Goal: Task Accomplishment & Management: Complete application form

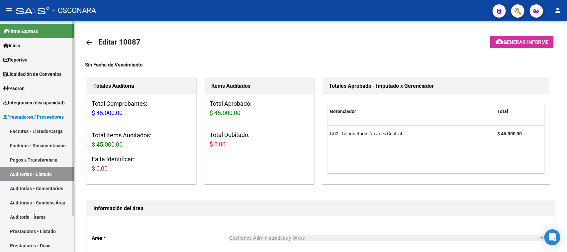
click at [19, 129] on link "Facturas - Listado/Carga" at bounding box center [37, 131] width 74 height 14
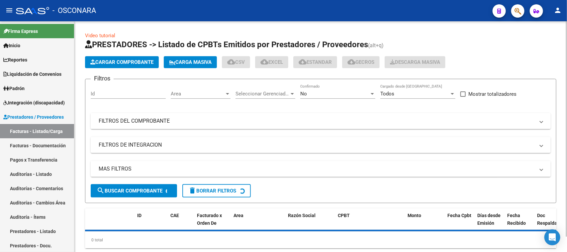
click at [165, 123] on mat-panel-title "FILTROS DEL COMPROBANTE" at bounding box center [317, 120] width 436 height 7
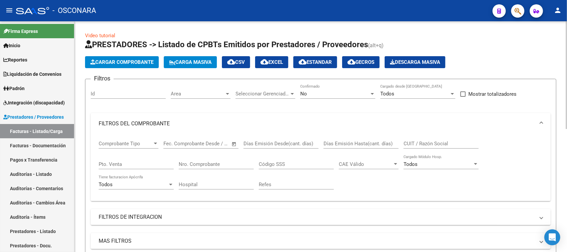
click at [138, 169] on div "Pto. Venta" at bounding box center [136, 165] width 75 height 21
click at [138, 163] on input "Pto. Venta" at bounding box center [136, 164] width 75 height 6
type input "2"
click at [193, 162] on input "Nro. Comprobante" at bounding box center [216, 164] width 75 height 6
type input "802"
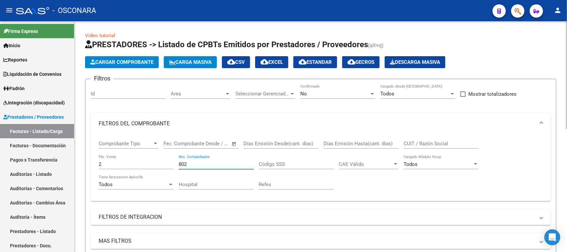
click at [326, 96] on div "No" at bounding box center [334, 94] width 69 height 6
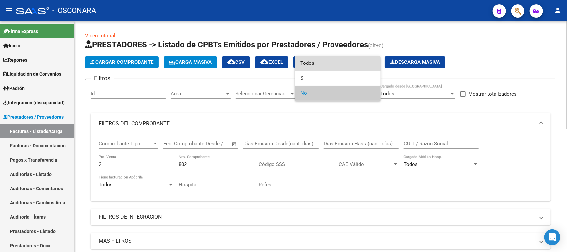
drag, startPoint x: 319, startPoint y: 58, endPoint x: 316, endPoint y: 62, distance: 5.1
click at [319, 58] on span "Todos" at bounding box center [337, 63] width 75 height 15
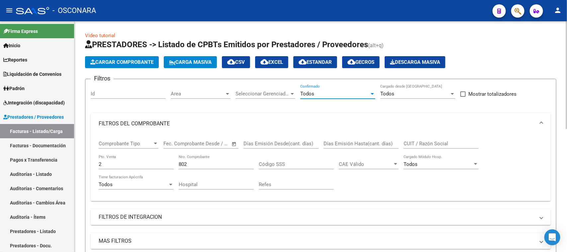
click at [204, 161] on input "802" at bounding box center [216, 164] width 75 height 6
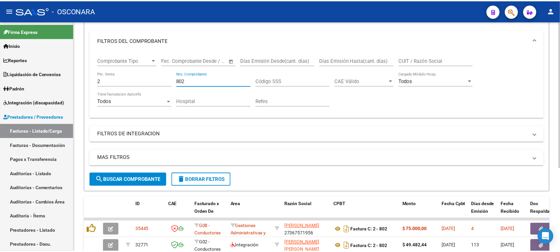
scroll to position [131, 0]
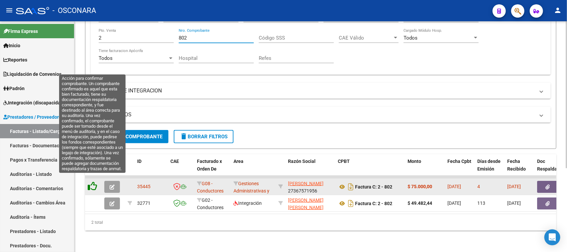
click at [91, 181] on icon at bounding box center [92, 185] width 9 height 9
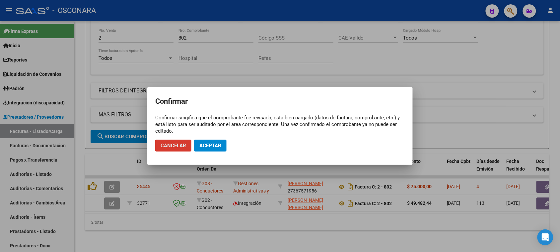
click at [210, 145] on span "Aceptar" at bounding box center [210, 145] width 22 height 6
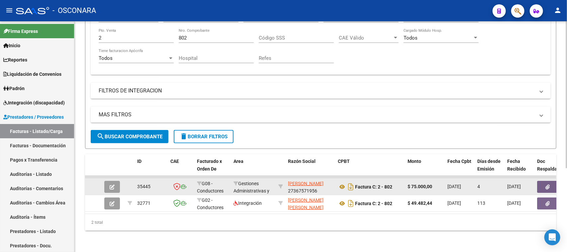
click at [112, 184] on icon "button" at bounding box center [112, 186] width 5 height 5
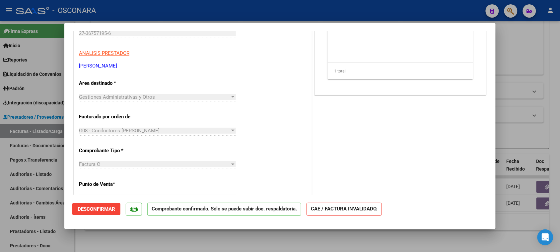
scroll to position [0, 0]
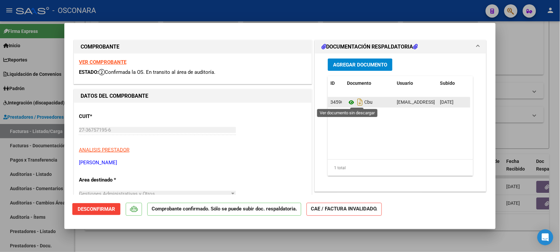
click at [349, 103] on icon at bounding box center [351, 102] width 9 height 8
drag, startPoint x: 355, startPoint y: 102, endPoint x: 368, endPoint y: 143, distance: 43.2
click at [356, 102] on icon "Descargar documento" at bounding box center [360, 102] width 9 height 11
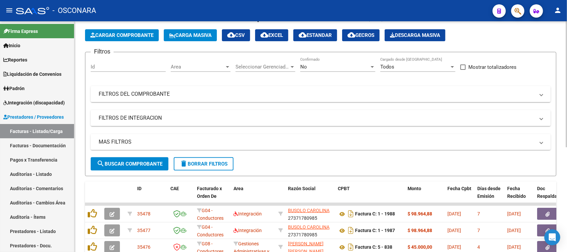
scroll to position [41, 0]
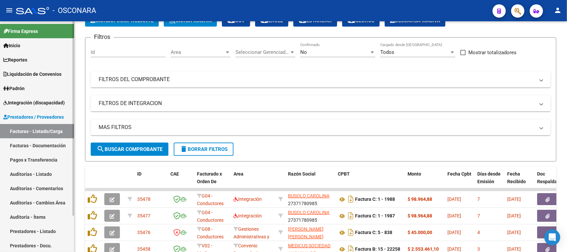
click at [26, 172] on link "Auditorías - Listado" at bounding box center [37, 174] width 74 height 14
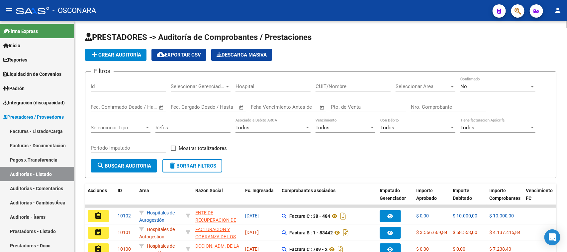
click at [122, 52] on span "add Crear Auditoría" at bounding box center [115, 55] width 51 height 6
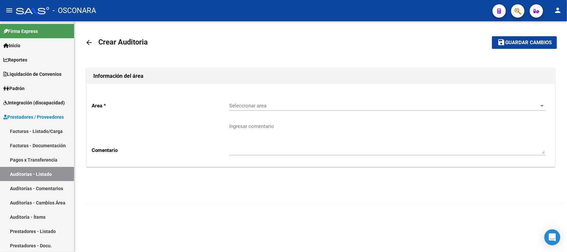
click at [245, 105] on span "Seleccionar area" at bounding box center [384, 106] width 310 height 6
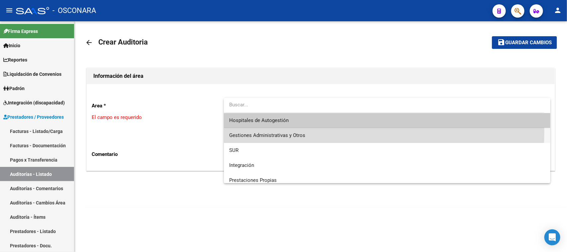
click at [248, 131] on span "Gestiones Administrativas y Otros" at bounding box center [387, 135] width 316 height 15
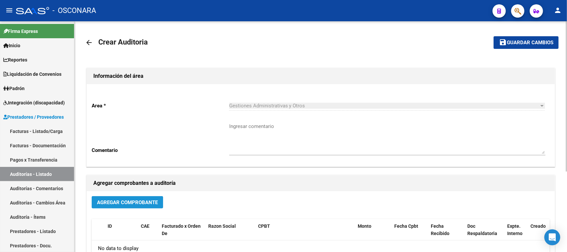
click at [126, 206] on button "Agregar Comprobante" at bounding box center [127, 202] width 71 height 12
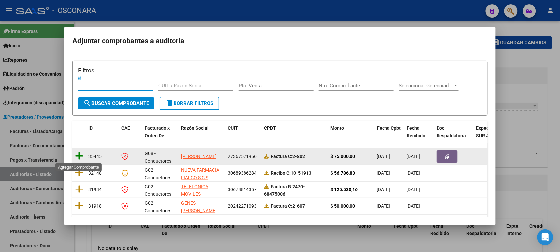
click at [77, 155] on icon at bounding box center [79, 155] width 8 height 9
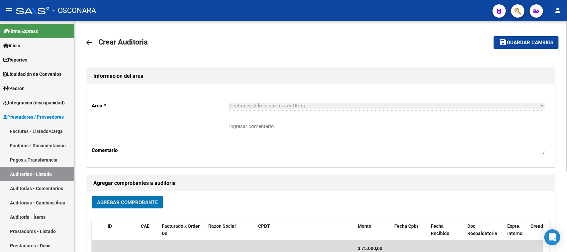
click at [516, 40] on span "Guardar cambios" at bounding box center [530, 43] width 46 height 6
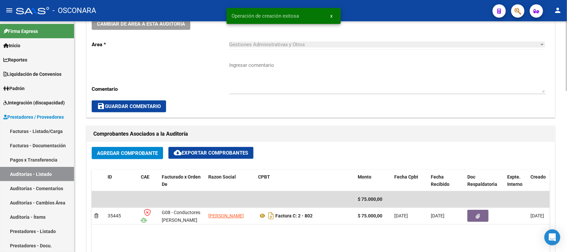
scroll to position [290, 0]
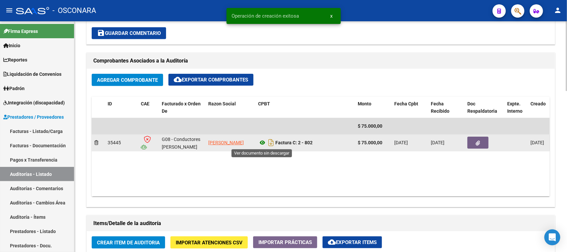
click at [262, 140] on icon at bounding box center [262, 142] width 9 height 8
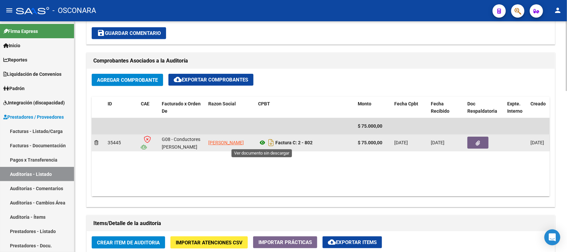
click at [262, 140] on icon at bounding box center [262, 142] width 9 height 8
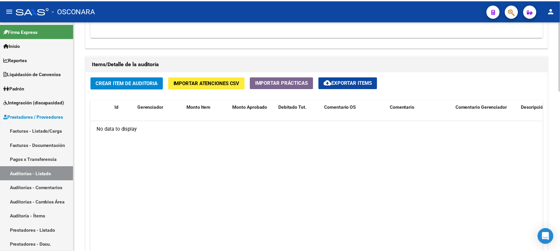
scroll to position [448, 0]
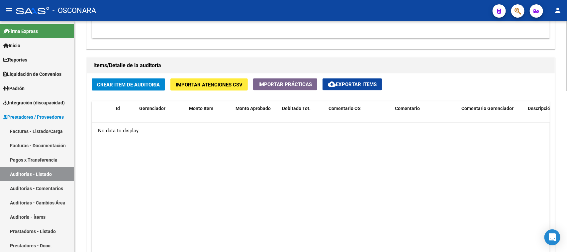
click at [135, 87] on span "Crear Item de Auditoria" at bounding box center [128, 85] width 63 height 6
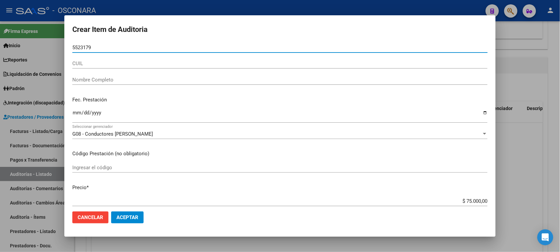
type input "55231794"
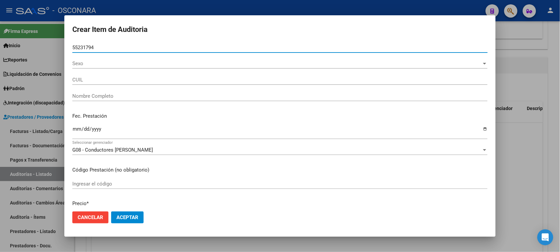
type input "27552317942"
type input "[PERSON_NAME] ESABELLA"
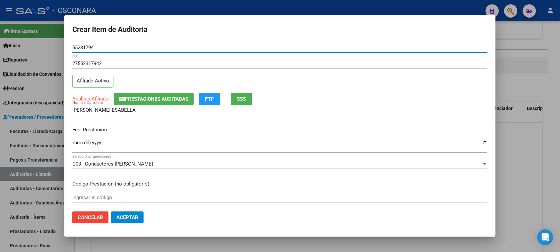
type input "55231794"
click at [72, 146] on input "Ingresar la fecha" at bounding box center [280, 145] width 416 height 11
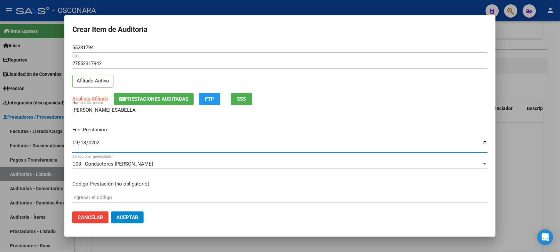
type input "[DATE]"
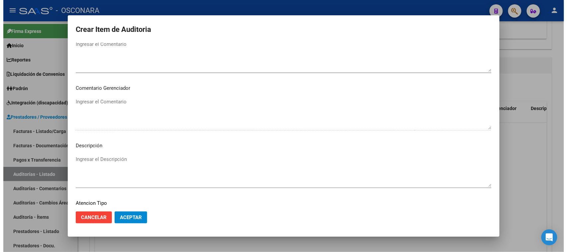
scroll to position [433, 0]
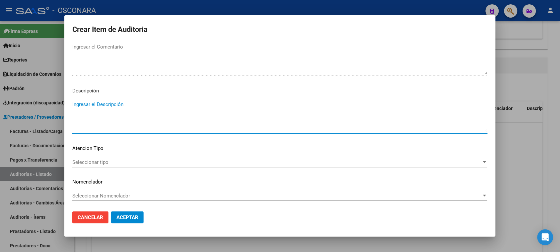
click at [112, 113] on textarea "Ingresar el Descripción" at bounding box center [280, 116] width 416 height 31
type textarea "REINTEGRO ODONTOLOGIA, NO HAY PRESTADOR EN [PERSON_NAME]"
click at [92, 163] on span "Seleccionar tipo" at bounding box center [277, 162] width 410 height 6
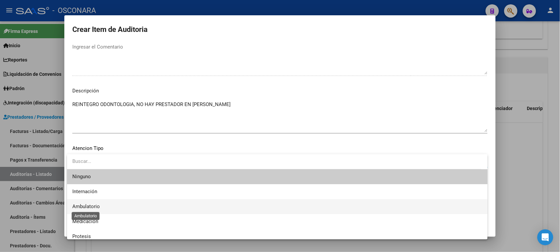
click at [81, 208] on span "Ambulatorio" at bounding box center [86, 206] width 28 height 6
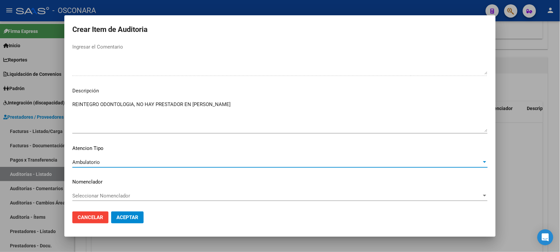
click at [125, 217] on span "Aceptar" at bounding box center [128, 217] width 22 height 6
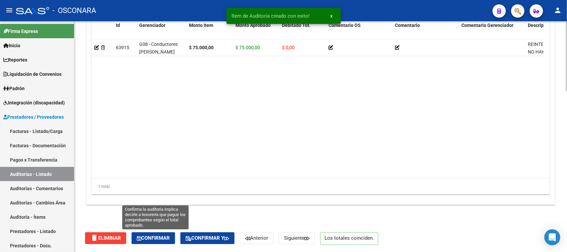
click at [160, 233] on button "Confirmar" at bounding box center [152, 238] width 43 height 12
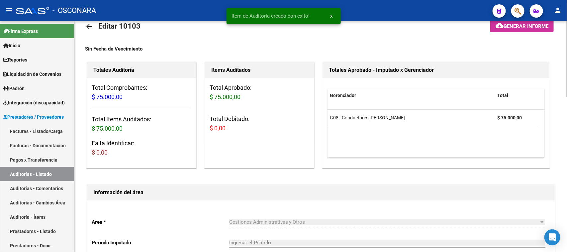
type input "202509"
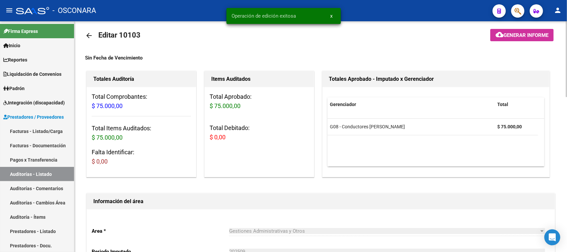
scroll to position [0, 0]
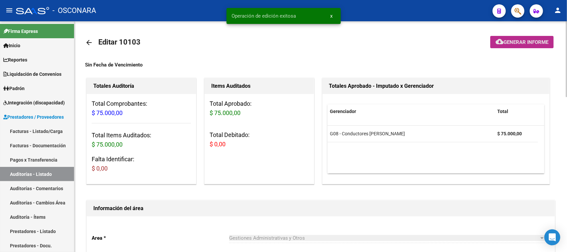
click at [519, 40] on span "Generar informe" at bounding box center [525, 42] width 45 height 6
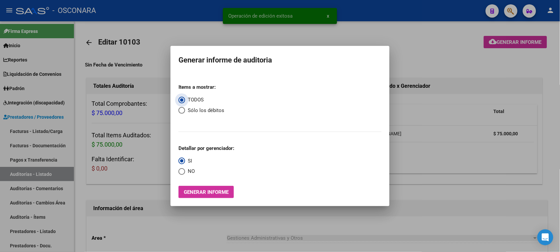
click at [208, 191] on span "Generar informe" at bounding box center [206, 192] width 45 height 6
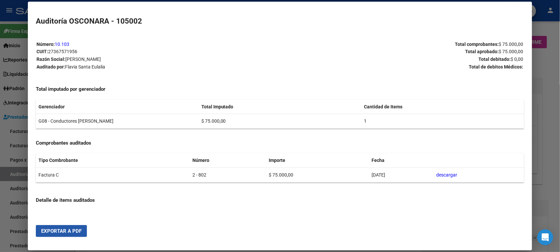
click at [45, 233] on span "Exportar a PDF" at bounding box center [61, 231] width 40 height 6
click at [553, 77] on div at bounding box center [280, 126] width 560 height 252
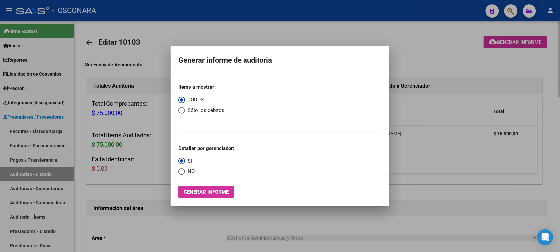
click at [436, 59] on div at bounding box center [280, 126] width 560 height 252
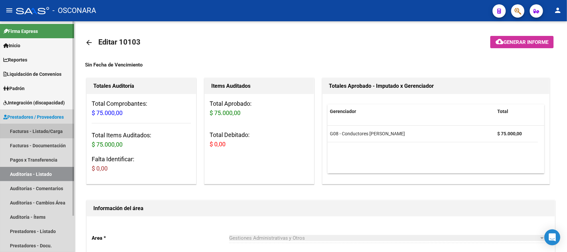
click at [18, 128] on link "Facturas - Listado/Carga" at bounding box center [37, 131] width 74 height 14
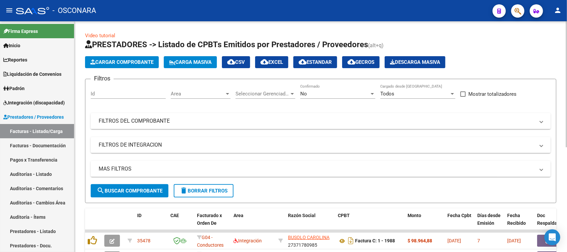
scroll to position [17, 0]
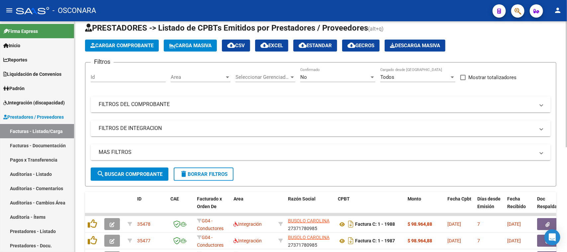
click at [159, 99] on mat-expansion-panel-header "FILTROS DEL COMPROBANTE" at bounding box center [321, 104] width 460 height 16
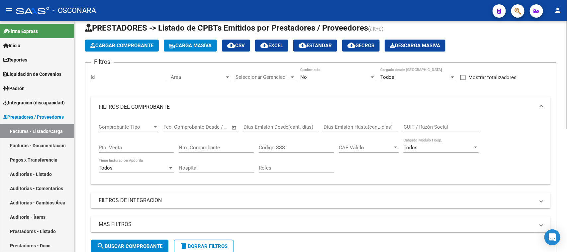
click at [142, 148] on input "Pto. Venta" at bounding box center [136, 147] width 75 height 6
type input "1"
click at [200, 146] on input "Nro. Comprobante" at bounding box center [216, 147] width 75 height 6
type input "1741"
click at [357, 80] on div "No Confirmado" at bounding box center [337, 75] width 75 height 14
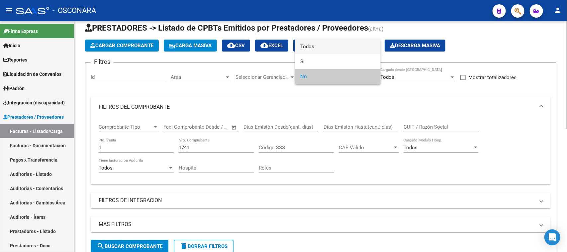
click at [318, 45] on span "Todos" at bounding box center [337, 46] width 75 height 15
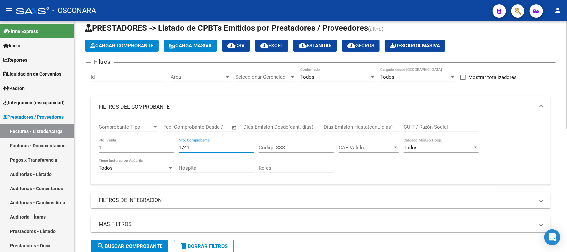
click at [198, 147] on input "1741" at bounding box center [216, 147] width 75 height 6
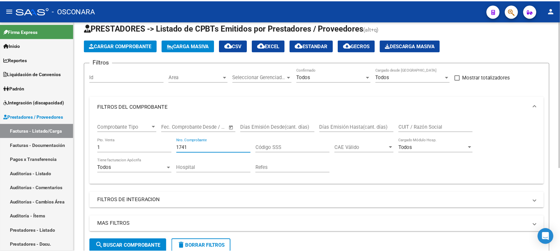
scroll to position [131, 0]
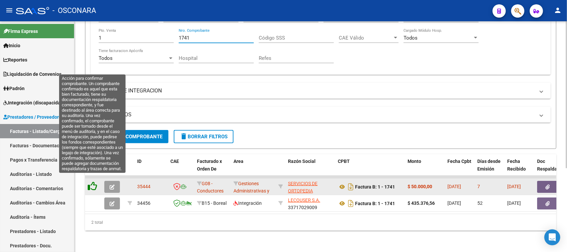
click at [91, 181] on icon at bounding box center [92, 185] width 9 height 9
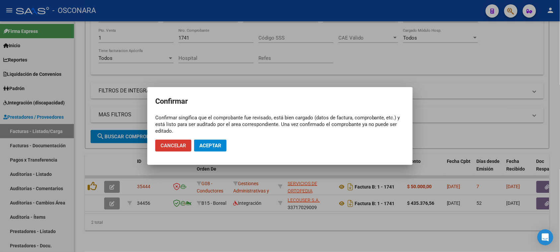
click at [212, 143] on span "Aceptar" at bounding box center [210, 145] width 22 height 6
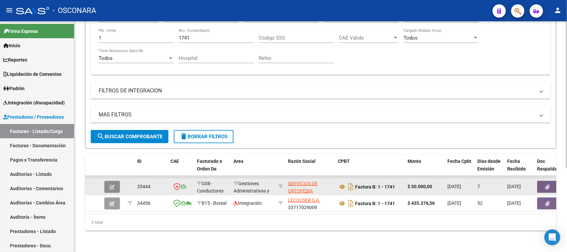
click at [111, 184] on icon "button" at bounding box center [112, 186] width 5 height 5
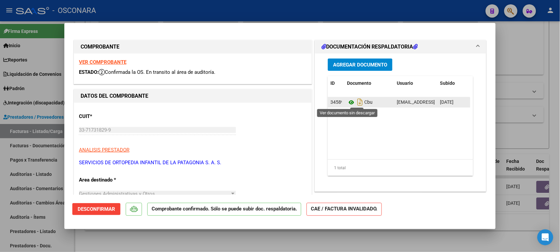
click at [349, 103] on icon at bounding box center [351, 102] width 9 height 8
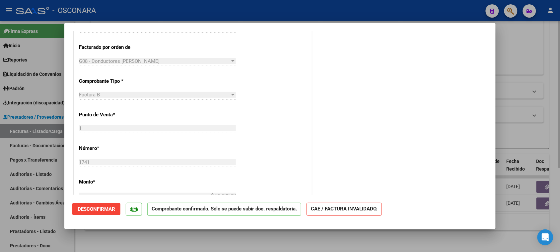
click at [540, 132] on div at bounding box center [280, 126] width 560 height 252
type input "$ 0,00"
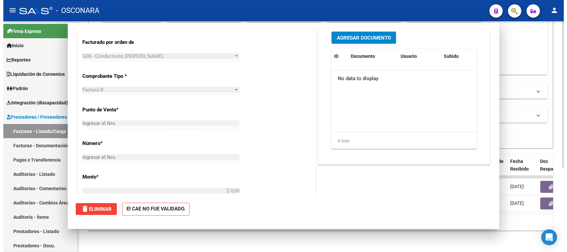
scroll to position [0, 0]
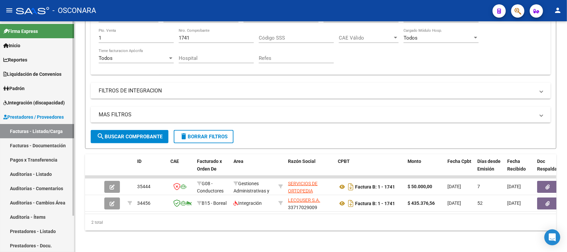
click at [37, 173] on link "Auditorías - Listado" at bounding box center [37, 174] width 74 height 14
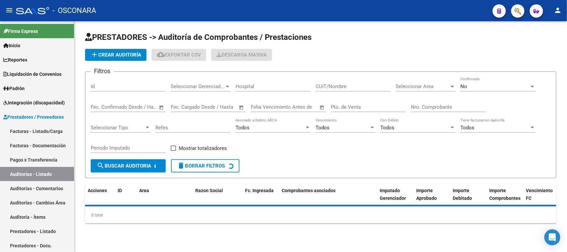
click at [135, 53] on span "add Crear Auditoría" at bounding box center [115, 55] width 51 height 6
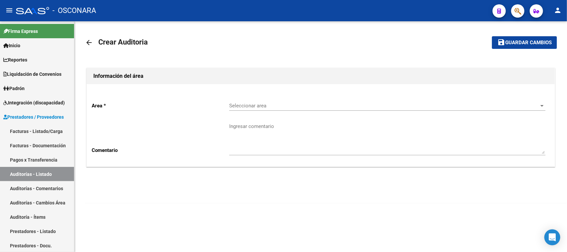
click at [244, 99] on div "Seleccionar area Seleccionar area" at bounding box center [387, 103] width 316 height 14
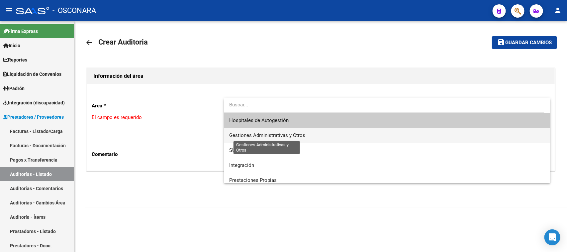
click at [253, 133] on span "Gestiones Administrativas y Otros" at bounding box center [267, 135] width 76 height 6
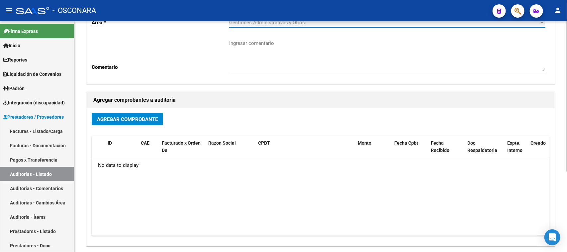
scroll to position [123, 0]
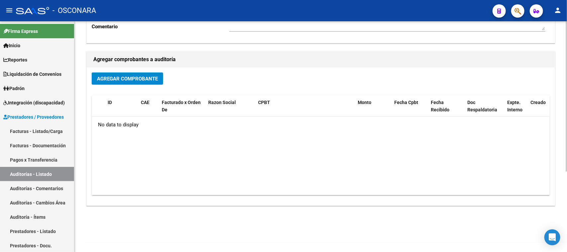
click at [113, 72] on button "Agregar Comprobante" at bounding box center [127, 78] width 71 height 12
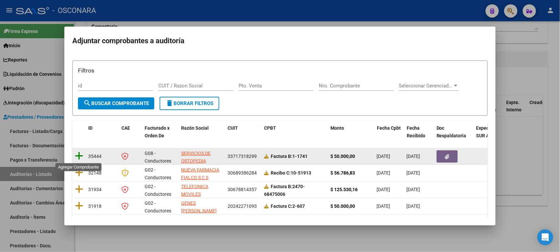
click at [79, 155] on icon at bounding box center [79, 155] width 8 height 9
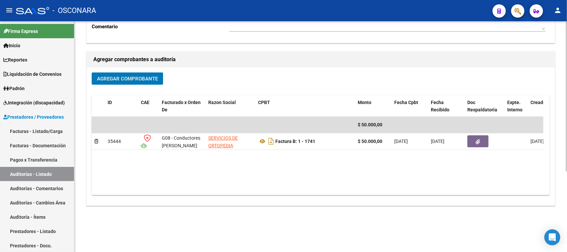
scroll to position [0, 0]
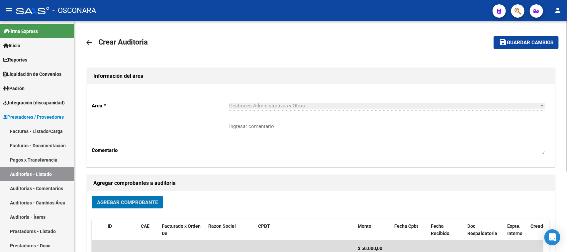
click at [522, 44] on span "Guardar cambios" at bounding box center [530, 43] width 46 height 6
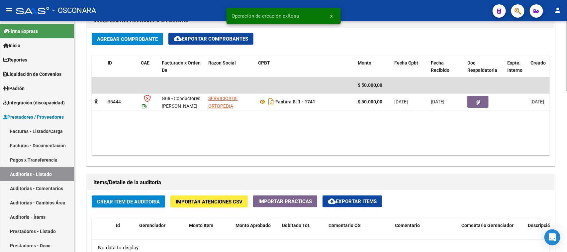
scroll to position [332, 0]
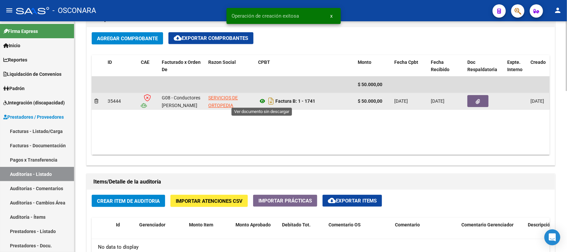
click at [263, 100] on icon at bounding box center [262, 101] width 9 height 8
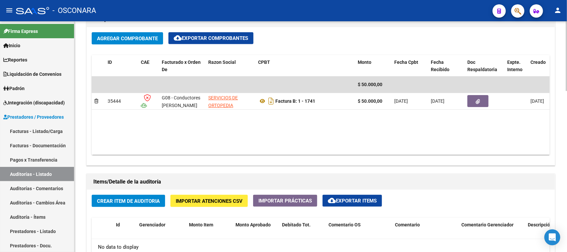
scroll to position [373, 0]
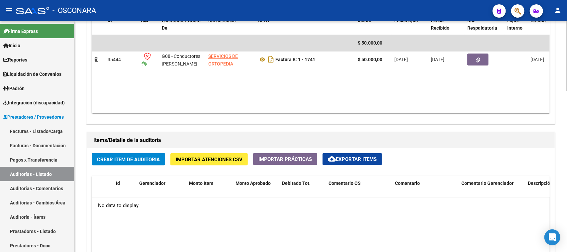
click at [131, 156] on span "Crear Item de Auditoria" at bounding box center [128, 159] width 63 height 6
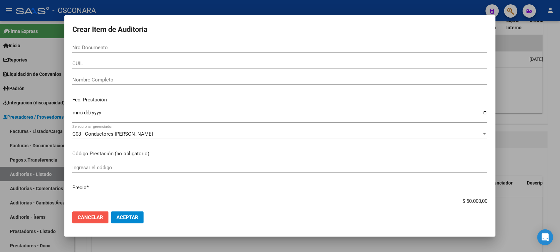
click at [102, 216] on span "Cancelar" at bounding box center [91, 217] width 26 height 6
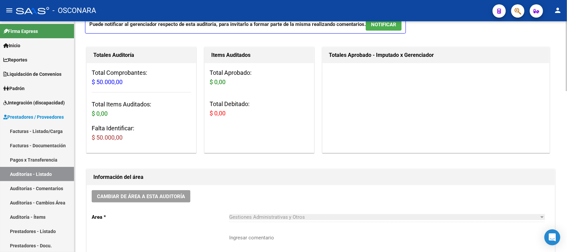
scroll to position [0, 0]
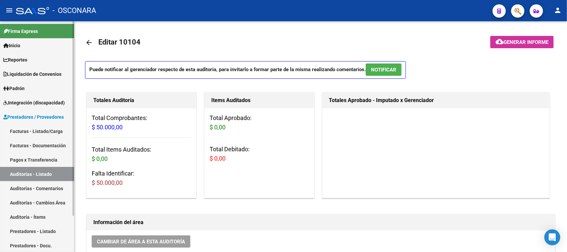
click at [32, 130] on link "Facturas - Listado/Carga" at bounding box center [37, 131] width 74 height 14
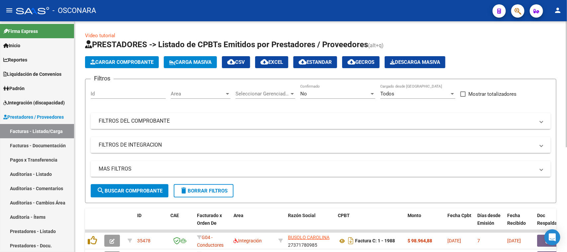
click at [158, 121] on mat-panel-title "FILTROS DEL COMPROBANTE" at bounding box center [317, 120] width 436 height 7
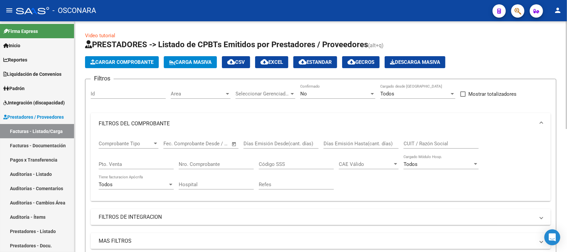
click at [138, 165] on input "Pto. Venta" at bounding box center [136, 164] width 75 height 6
type input "5"
click at [189, 165] on input "Nro. Comprobante" at bounding box center [216, 164] width 75 height 6
type input "838"
click at [329, 91] on div "No" at bounding box center [334, 94] width 69 height 6
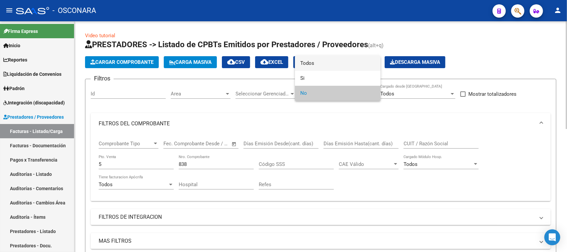
click at [323, 65] on span "Todos" at bounding box center [337, 63] width 75 height 15
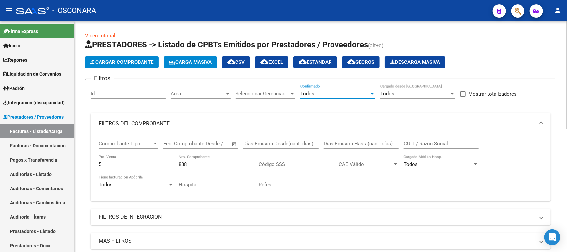
click at [211, 162] on input "838" at bounding box center [216, 164] width 75 height 6
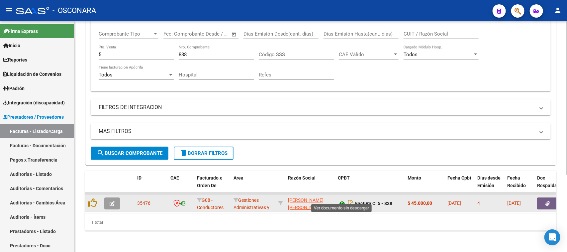
click at [340, 199] on icon at bounding box center [342, 203] width 9 height 8
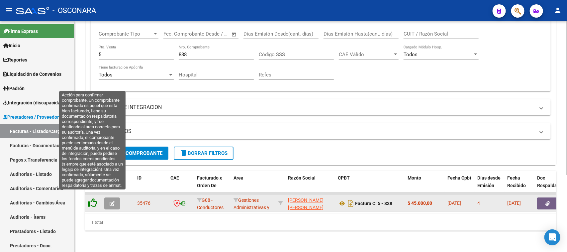
click at [93, 198] on icon at bounding box center [92, 202] width 9 height 9
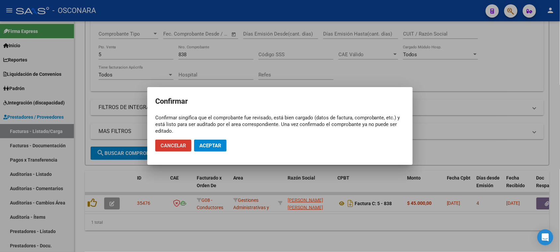
click at [213, 143] on span "Aceptar" at bounding box center [210, 145] width 22 height 6
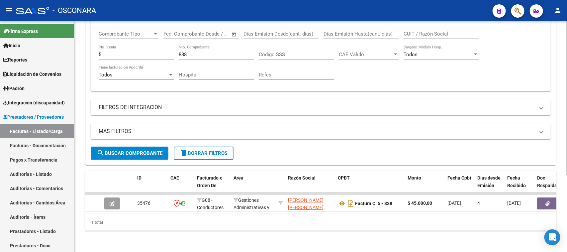
click at [22, 170] on link "Auditorías - Listado" at bounding box center [37, 174] width 74 height 14
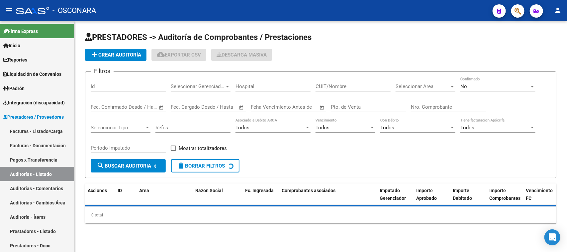
click at [121, 53] on span "add Crear Auditoría" at bounding box center [115, 55] width 51 height 6
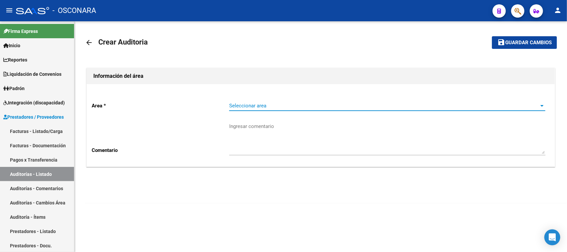
click at [248, 107] on span "Seleccionar area" at bounding box center [384, 106] width 310 height 6
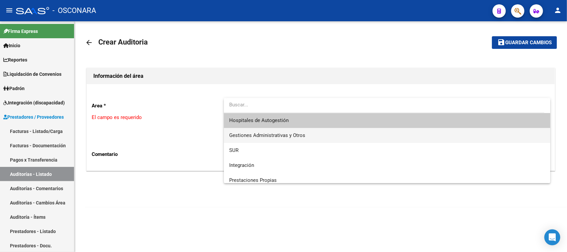
click at [256, 131] on span "Gestiones Administrativas y Otros" at bounding box center [387, 135] width 316 height 15
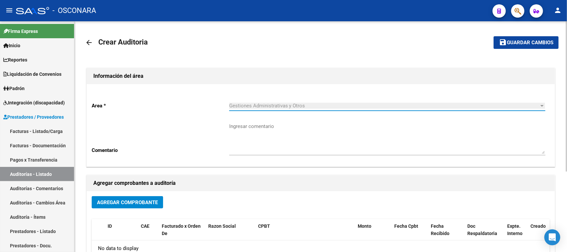
click at [150, 204] on button "Agregar Comprobante" at bounding box center [127, 202] width 71 height 12
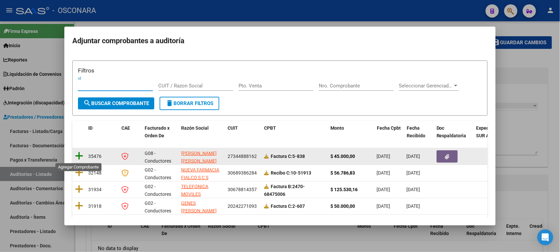
click at [81, 156] on icon at bounding box center [79, 155] width 8 height 9
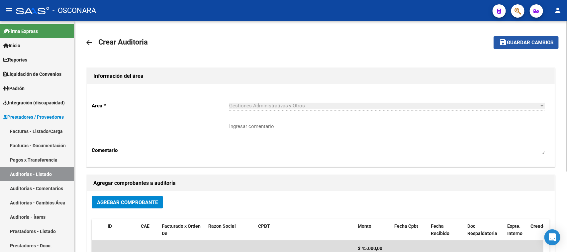
click at [523, 45] on span "Guardar cambios" at bounding box center [530, 43] width 46 height 6
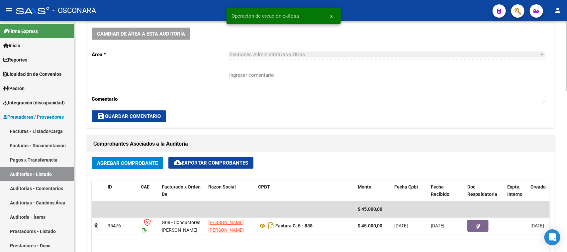
scroll to position [290, 0]
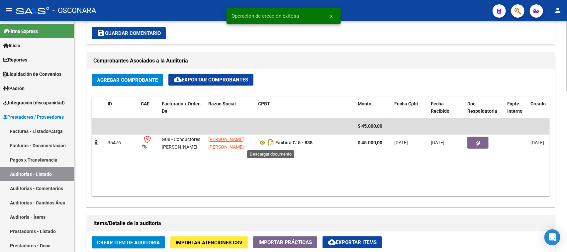
drag, startPoint x: 269, startPoint y: 143, endPoint x: 276, endPoint y: 152, distance: 11.1
click at [270, 143] on icon "Descargar documento" at bounding box center [271, 142] width 9 height 11
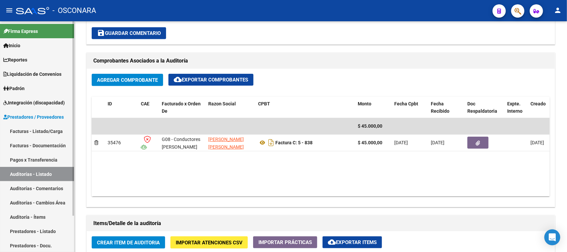
click at [24, 130] on link "Facturas - Listado/Carga" at bounding box center [37, 131] width 74 height 14
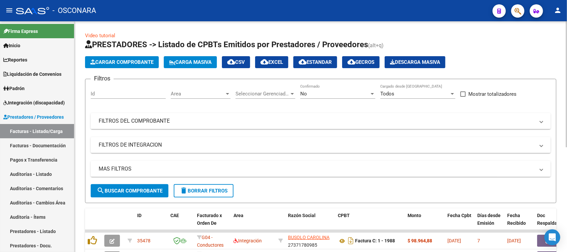
click at [167, 122] on mat-panel-title "FILTROS DEL COMPROBANTE" at bounding box center [317, 120] width 436 height 7
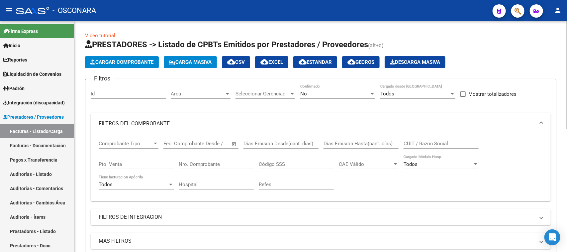
click at [133, 168] on div "Pto. Venta" at bounding box center [136, 165] width 75 height 21
click at [132, 165] on input "Pto. Venta" at bounding box center [136, 164] width 75 height 6
type input "5"
click at [188, 161] on input "Nro. Comprobante" at bounding box center [216, 164] width 75 height 6
click at [329, 89] on div "No Confirmado" at bounding box center [337, 91] width 75 height 14
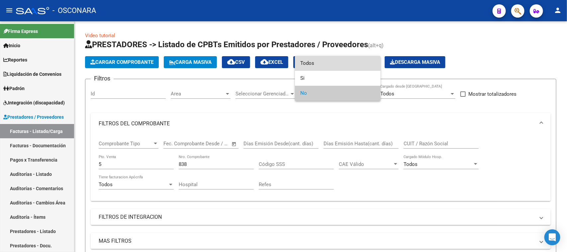
click at [318, 64] on span "Todos" at bounding box center [337, 63] width 75 height 15
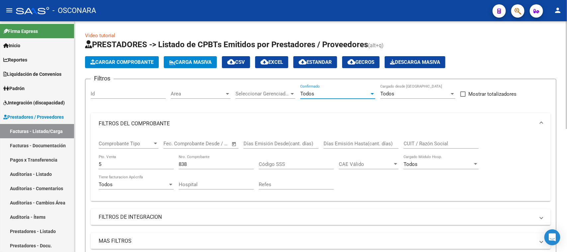
click at [203, 162] on input "838" at bounding box center [216, 164] width 75 height 6
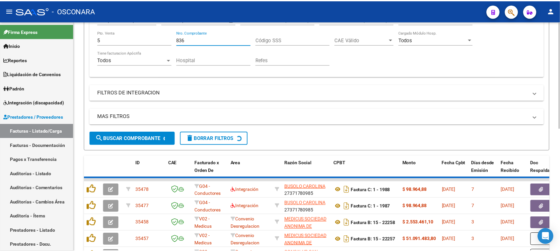
scroll to position [115, 0]
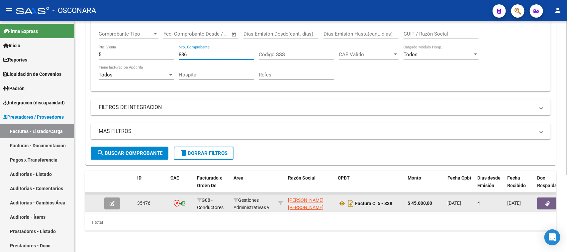
type input "836"
click at [110, 201] on icon "button" at bounding box center [112, 203] width 5 height 5
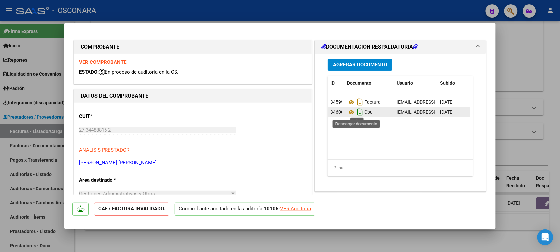
click at [356, 112] on icon "Descargar documento" at bounding box center [360, 112] width 9 height 11
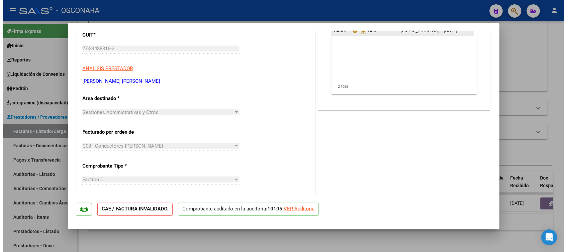
scroll to position [83, 0]
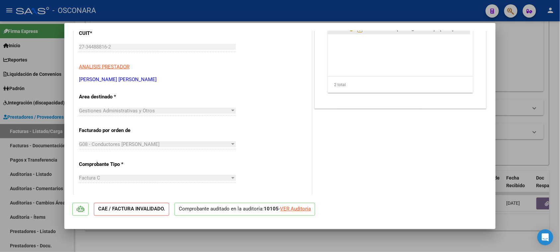
click at [526, 69] on div at bounding box center [280, 126] width 560 height 252
type input "$ 0,00"
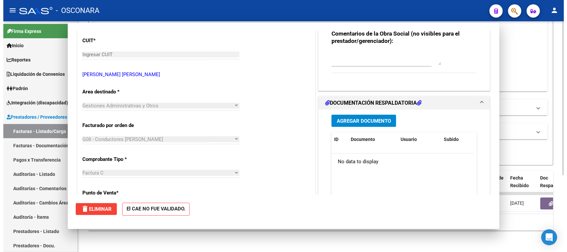
scroll to position [0, 0]
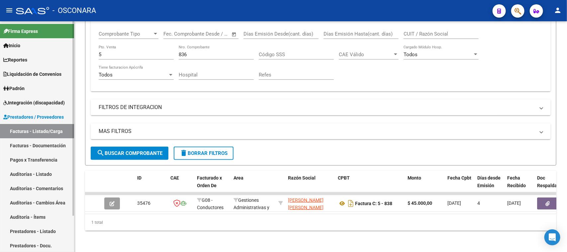
click at [32, 187] on link "Auditorías - Comentarios" at bounding box center [37, 188] width 74 height 14
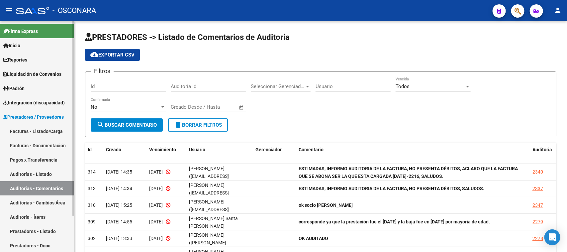
click at [31, 130] on link "Facturas - Listado/Carga" at bounding box center [37, 131] width 74 height 14
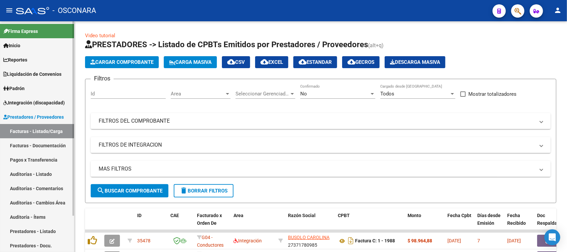
click at [31, 174] on link "Auditorías - Listado" at bounding box center [37, 174] width 74 height 14
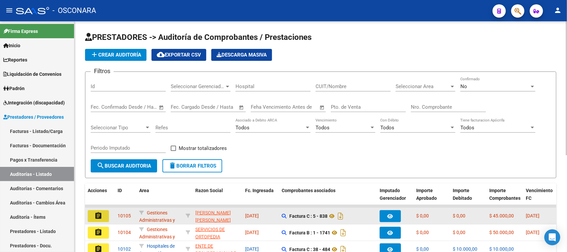
click at [96, 213] on mat-icon "assignment" at bounding box center [98, 215] width 8 height 8
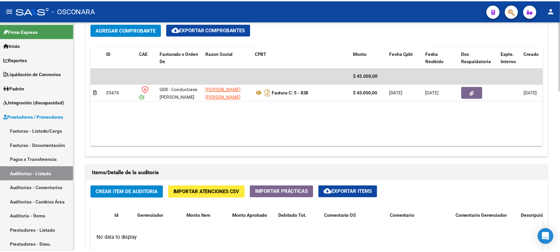
scroll to position [415, 0]
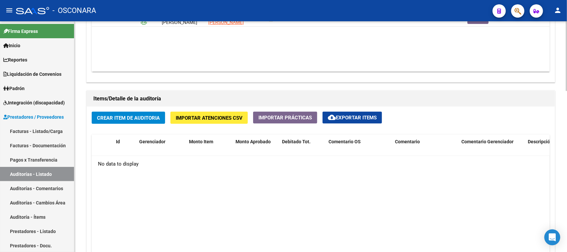
click at [118, 118] on span "Crear Item de Auditoria" at bounding box center [128, 118] width 63 height 6
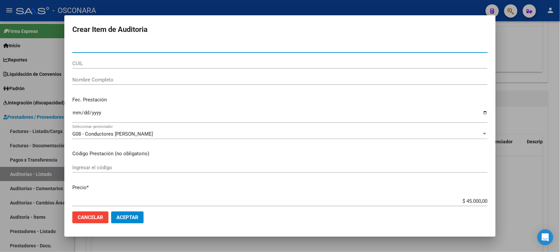
click at [98, 45] on input "Nro Documento" at bounding box center [280, 47] width 416 height 6
type input "56151509"
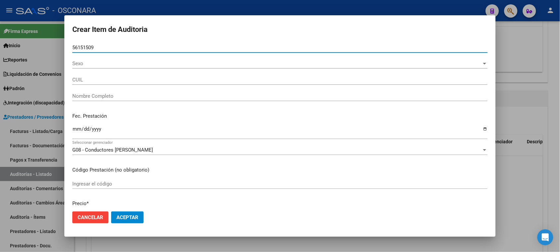
type input "20561515094"
type input "[PERSON_NAME]"
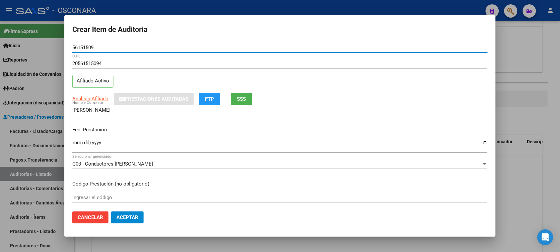
type input "56151509"
click at [74, 143] on input "Ingresar la fecha" at bounding box center [280, 145] width 416 height 11
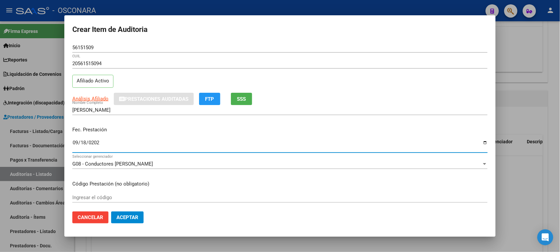
type input "[DATE]"
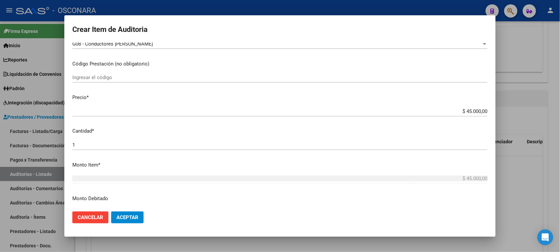
scroll to position [166, 0]
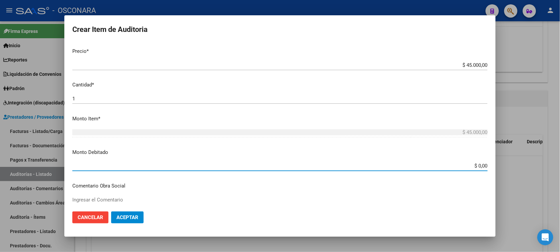
drag, startPoint x: 473, startPoint y: 164, endPoint x: 509, endPoint y: 162, distance: 35.3
click at [509, 162] on div "Crear Item de Auditoria 56151509 Nro Documento 20561515094 CUIL Afiliado Activo…" at bounding box center [280, 126] width 560 height 252
type input "$ 15.000,00"
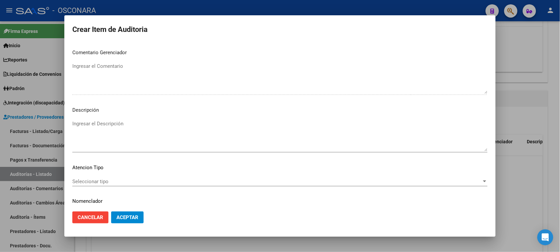
scroll to position [415, 0]
click at [105, 125] on textarea "Ingresar el Descripción" at bounding box center [280, 134] width 416 height 31
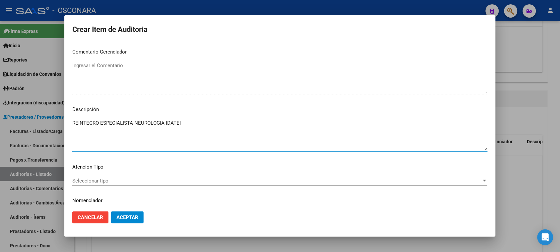
type textarea "REINTEGRO ESPECIALISTA NEUROLOGIA [DATE]"
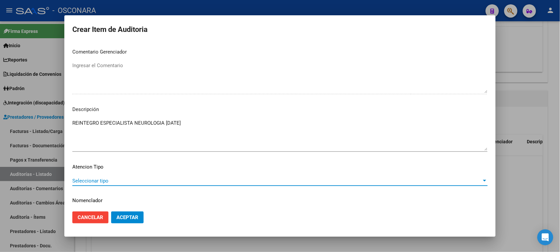
click at [93, 178] on span "Seleccionar tipo" at bounding box center [277, 181] width 410 height 6
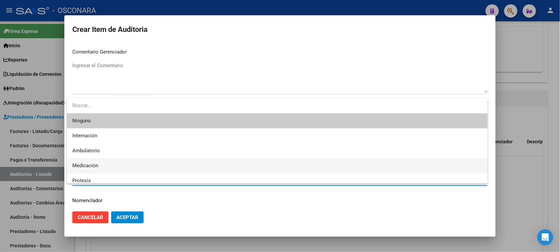
click at [80, 162] on span "Medicación" at bounding box center [277, 165] width 410 height 15
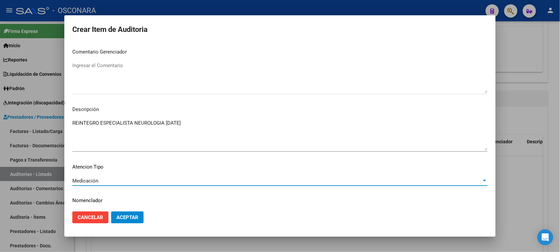
click at [93, 178] on span "Medicación" at bounding box center [85, 181] width 26 height 6
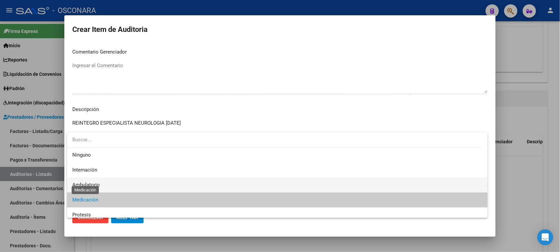
scroll to position [19, 0]
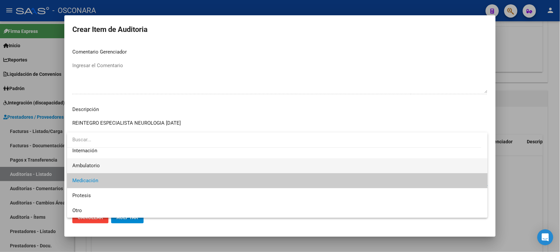
click at [91, 158] on span "Ambulatorio" at bounding box center [277, 165] width 410 height 15
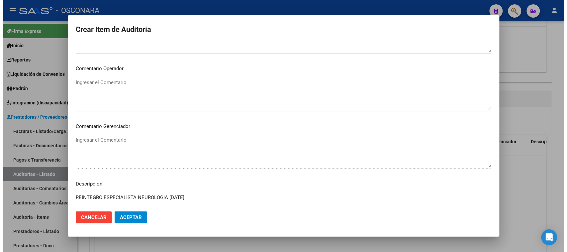
scroll to position [249, 0]
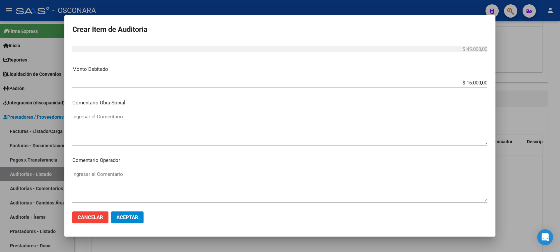
click at [128, 216] on span "Aceptar" at bounding box center [128, 217] width 22 height 6
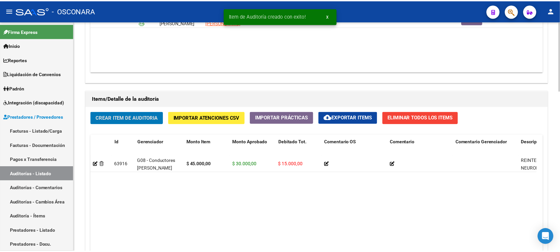
scroll to position [415, 0]
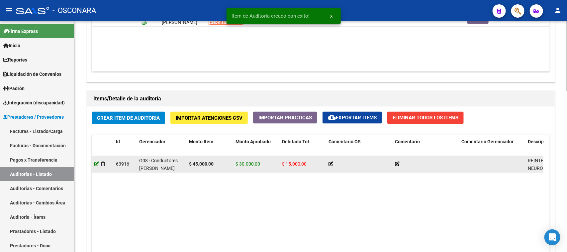
click at [95, 161] on icon at bounding box center [96, 163] width 5 height 5
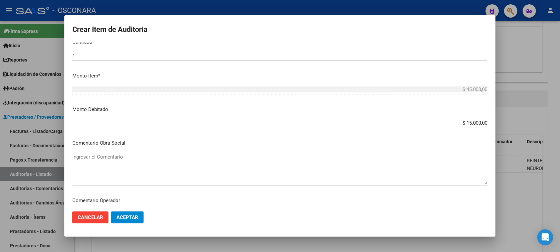
scroll to position [207, 0]
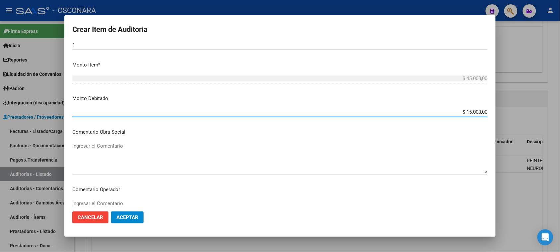
drag, startPoint x: 462, startPoint y: 112, endPoint x: 557, endPoint y: 96, distance: 95.9
click at [547, 98] on div "Crear Item de Auditoria 56151509 Nro Documento 20561515094 CUIL Afiliado Activo…" at bounding box center [280, 126] width 560 height 252
type input "$ 20.000,00"
click at [127, 214] on span "Aceptar" at bounding box center [128, 217] width 22 height 6
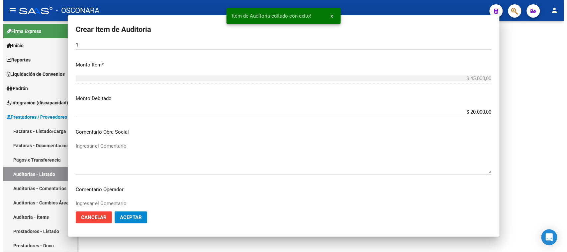
scroll to position [0, 0]
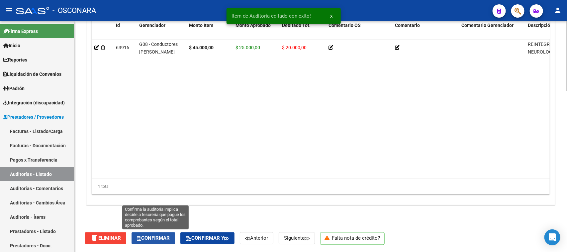
click at [153, 236] on span "Confirmar" at bounding box center [153, 238] width 33 height 6
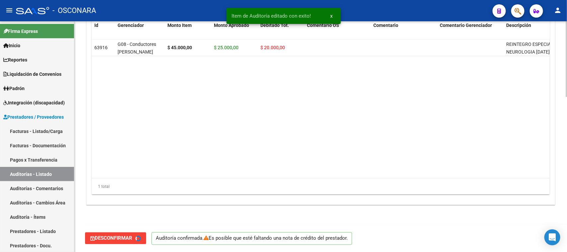
type input "202509"
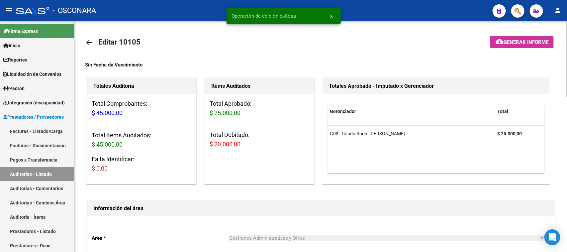
click at [521, 41] on span "Generar informe" at bounding box center [525, 42] width 45 height 6
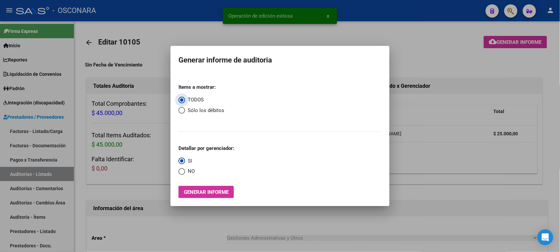
click at [225, 187] on button "Generar informe" at bounding box center [206, 192] width 55 height 12
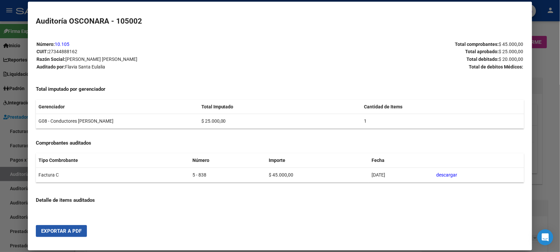
drag, startPoint x: 37, startPoint y: 228, endPoint x: 131, endPoint y: 205, distance: 96.7
click at [39, 228] on button "Exportar a PDF" at bounding box center [61, 231] width 51 height 12
click at [0, 208] on div at bounding box center [280, 126] width 560 height 252
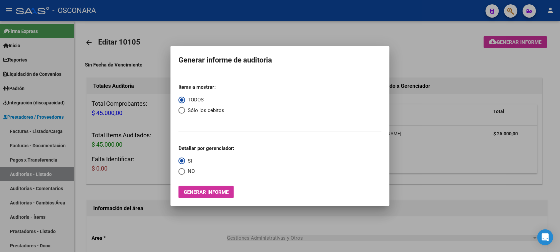
click at [17, 173] on div at bounding box center [280, 126] width 560 height 252
click at [17, 173] on link "Auditorías - Listado" at bounding box center [37, 174] width 74 height 14
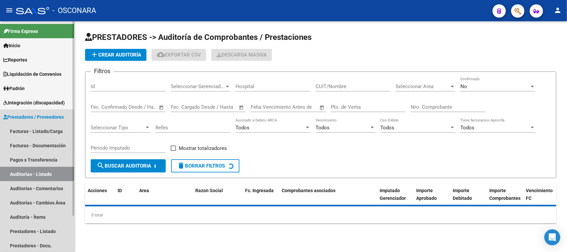
click at [17, 173] on link "Auditorías - Listado" at bounding box center [37, 174] width 74 height 14
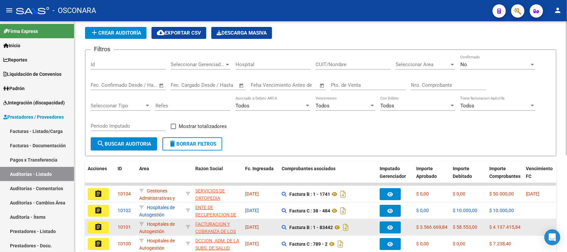
scroll to position [41, 0]
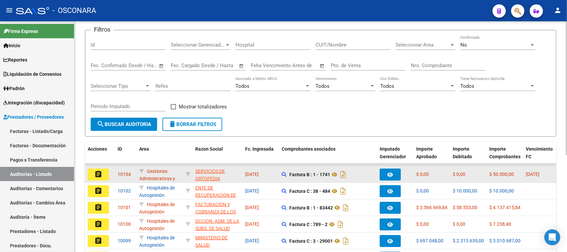
click at [97, 175] on mat-icon "assignment" at bounding box center [98, 174] width 8 height 8
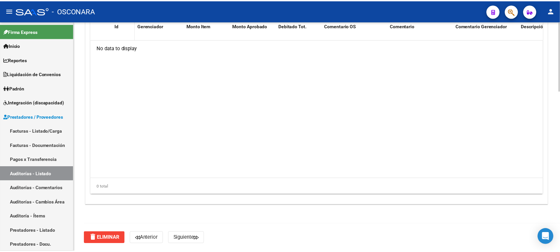
scroll to position [448, 0]
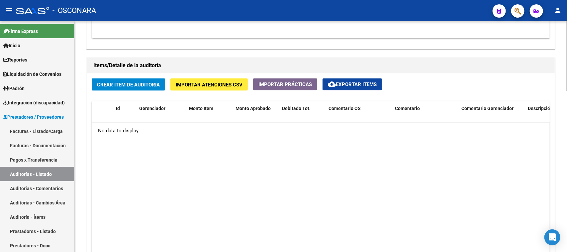
click at [125, 87] on button "Crear Item de Auditoria" at bounding box center [128, 84] width 73 height 12
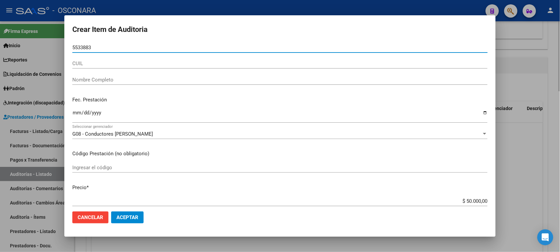
type input "55338835"
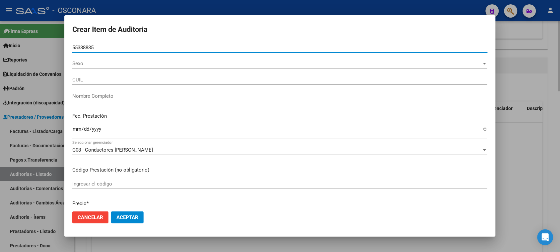
type input "27553388355"
type input "[PERSON_NAME] [PERSON_NAME]"
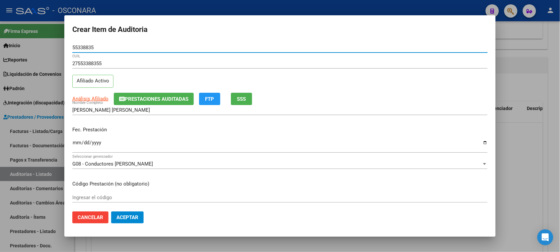
type input "55338835"
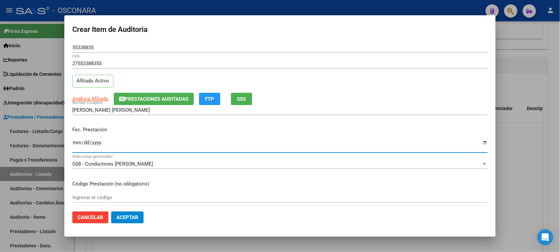
click at [79, 141] on input "Ingresar la fecha" at bounding box center [280, 145] width 416 height 11
type input "[DATE]"
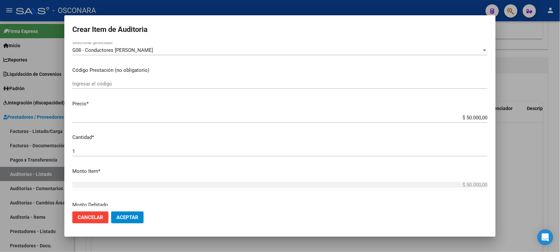
scroll to position [124, 0]
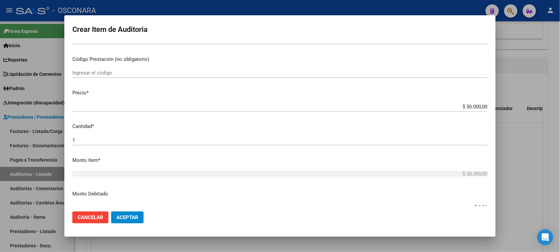
drag, startPoint x: 461, startPoint y: 106, endPoint x: 549, endPoint y: 100, distance: 88.2
click at [545, 100] on div "Crear Item de Auditoria 55338835 Nro Documento 27553388355 CUIL Afiliado Activo…" at bounding box center [280, 126] width 560 height 252
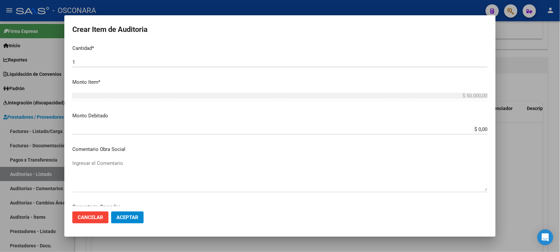
scroll to position [207, 0]
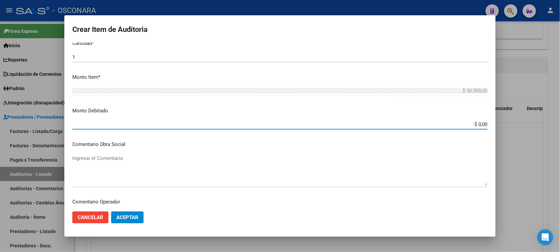
drag, startPoint x: 473, startPoint y: 125, endPoint x: 565, endPoint y: 108, distance: 93.2
click at [527, 123] on div "Crear Item de Auditoria 55338835 Nro Documento 27553388355 CUIL Afiliado Activo…" at bounding box center [280, 126] width 560 height 252
type input "$ 25.000,00"
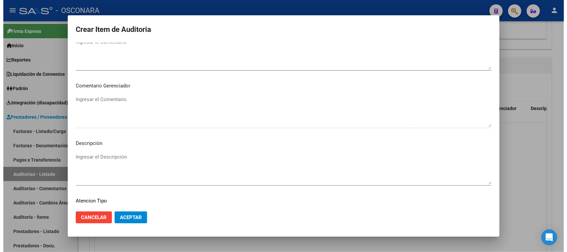
scroll to position [433, 0]
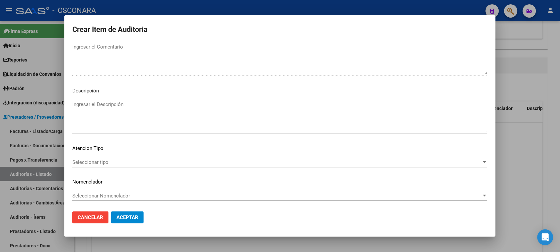
click at [115, 108] on textarea "Ingresar el Descripción" at bounding box center [280, 116] width 416 height 31
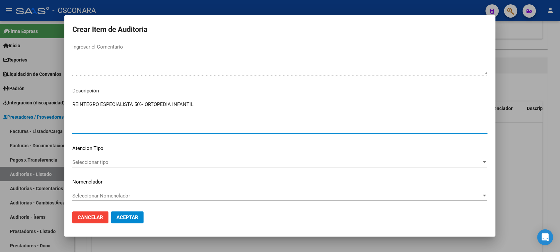
type textarea "REINTEGRO ESPECIALISTA 50% ORTOPEDIA INFANTIL"
click at [104, 159] on span "Seleccionar tipo" at bounding box center [277, 162] width 410 height 6
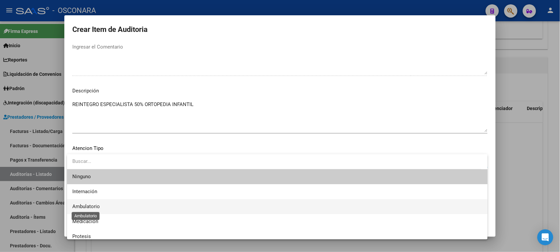
drag, startPoint x: 98, startPoint y: 208, endPoint x: 134, endPoint y: 219, distance: 37.6
click at [98, 208] on span "Ambulatorio" at bounding box center [86, 206] width 28 height 6
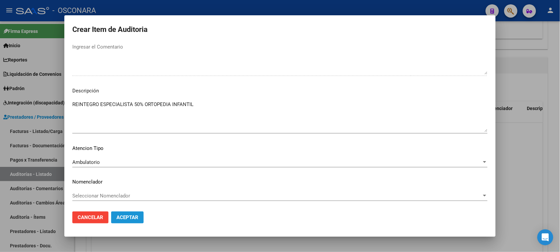
click at [134, 218] on span "Aceptar" at bounding box center [128, 217] width 22 height 6
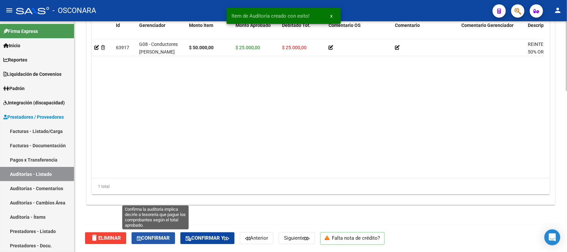
click at [164, 238] on span "Confirmar" at bounding box center [153, 238] width 33 height 6
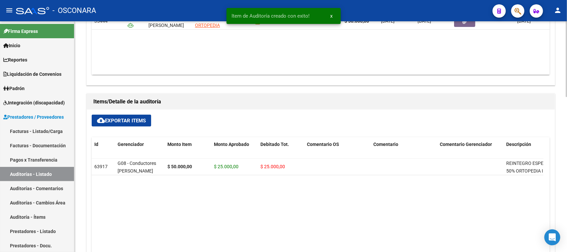
type input "202509"
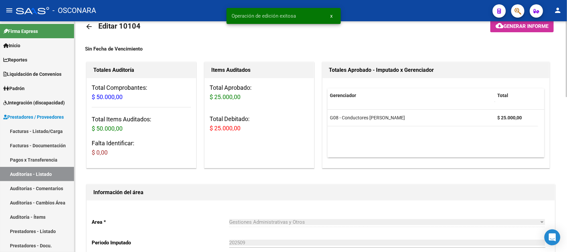
scroll to position [0, 0]
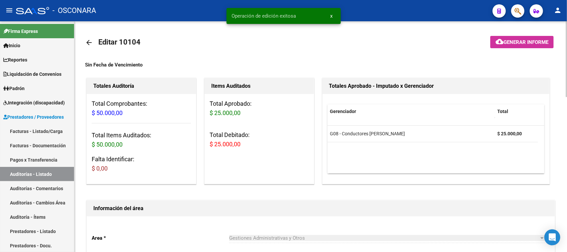
click at [511, 42] on span "Generar informe" at bounding box center [525, 42] width 45 height 6
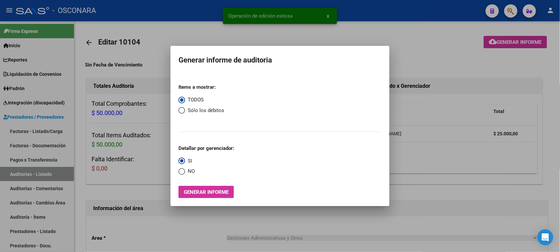
click at [196, 199] on mat-dialog-container "Generar informe de auditoria Items a mostrar: TODOS Sólo los débitos Detallar p…" at bounding box center [280, 126] width 219 height 160
click at [195, 193] on span "Generar informe" at bounding box center [206, 192] width 45 height 6
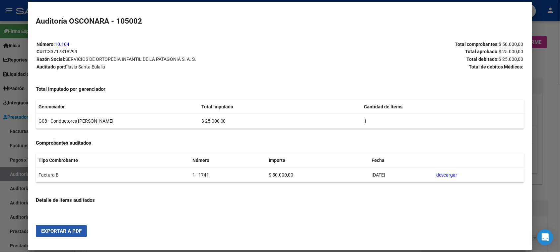
click at [57, 227] on button "Exportar a PDF" at bounding box center [61, 231] width 51 height 12
click at [0, 183] on div at bounding box center [280, 126] width 560 height 252
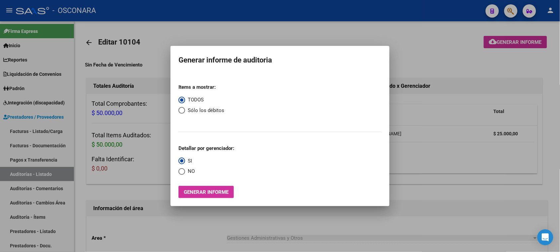
click at [408, 47] on div at bounding box center [280, 126] width 560 height 252
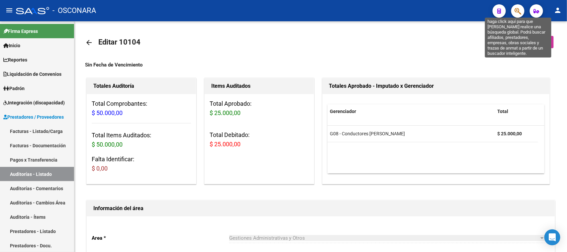
click at [511, 11] on div at bounding box center [515, 11] width 19 height 14
click at [515, 14] on icon "button" at bounding box center [517, 11] width 7 height 8
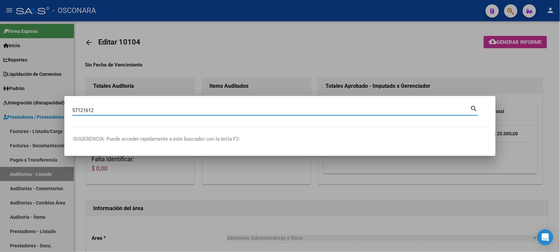
type input "57121612"
